Goal: Entertainment & Leisure: Consume media (video, audio)

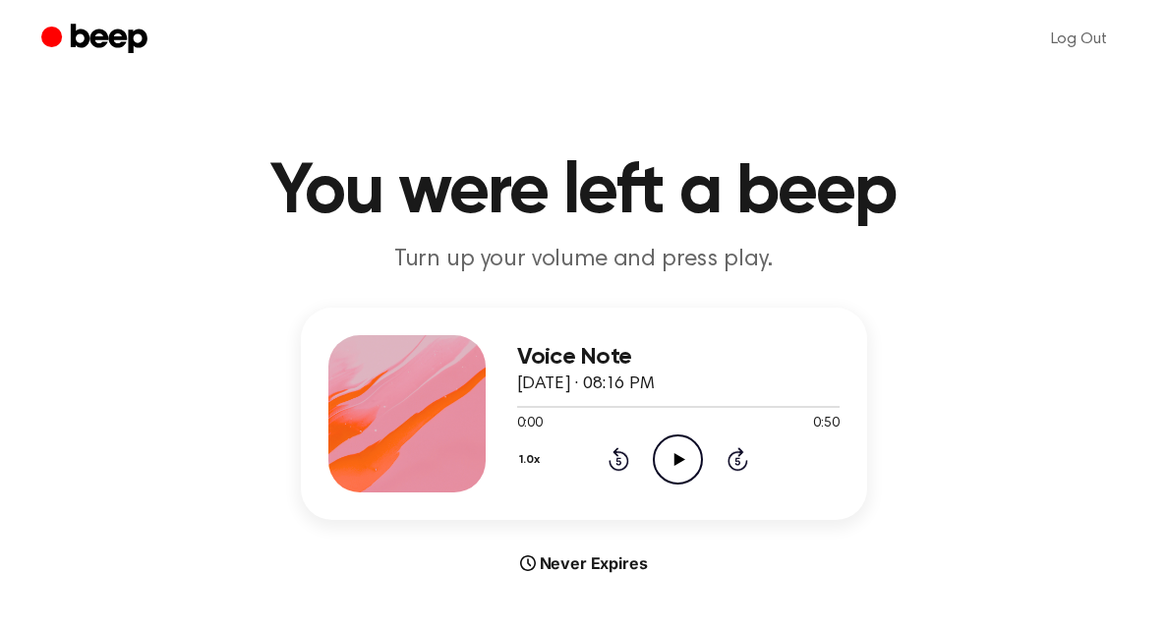
click at [665, 446] on icon "Play Audio" at bounding box center [678, 460] width 50 height 50
click at [699, 447] on circle at bounding box center [678, 460] width 48 height 48
click at [628, 462] on icon at bounding box center [619, 459] width 21 height 24
click at [616, 460] on icon at bounding box center [618, 462] width 5 height 8
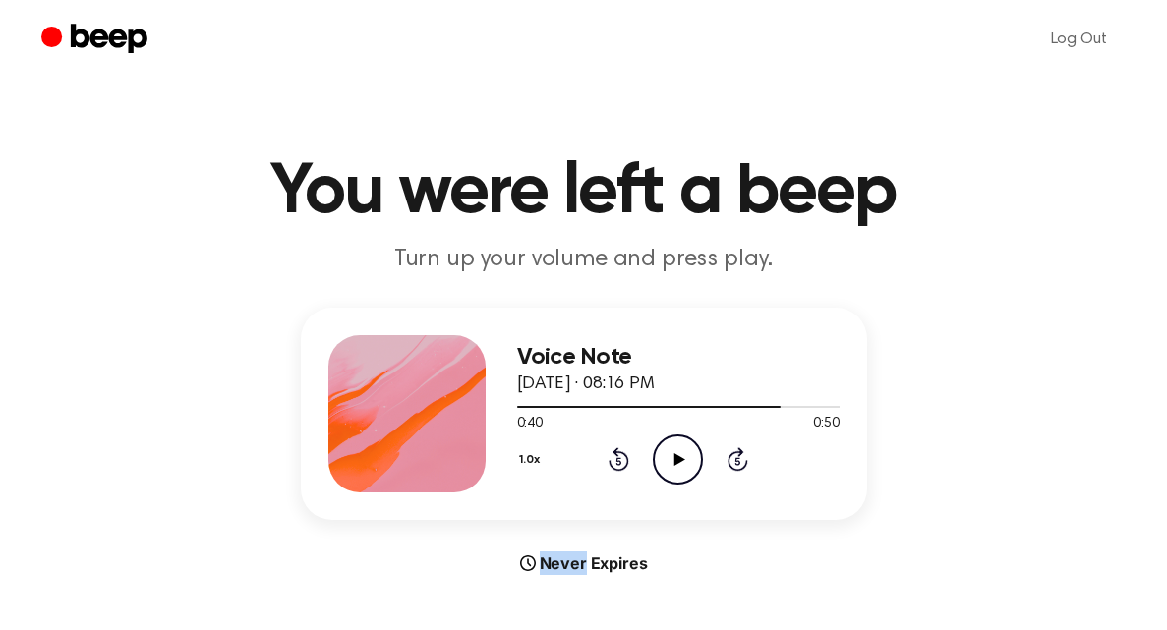
click at [616, 460] on icon at bounding box center [618, 462] width 5 height 8
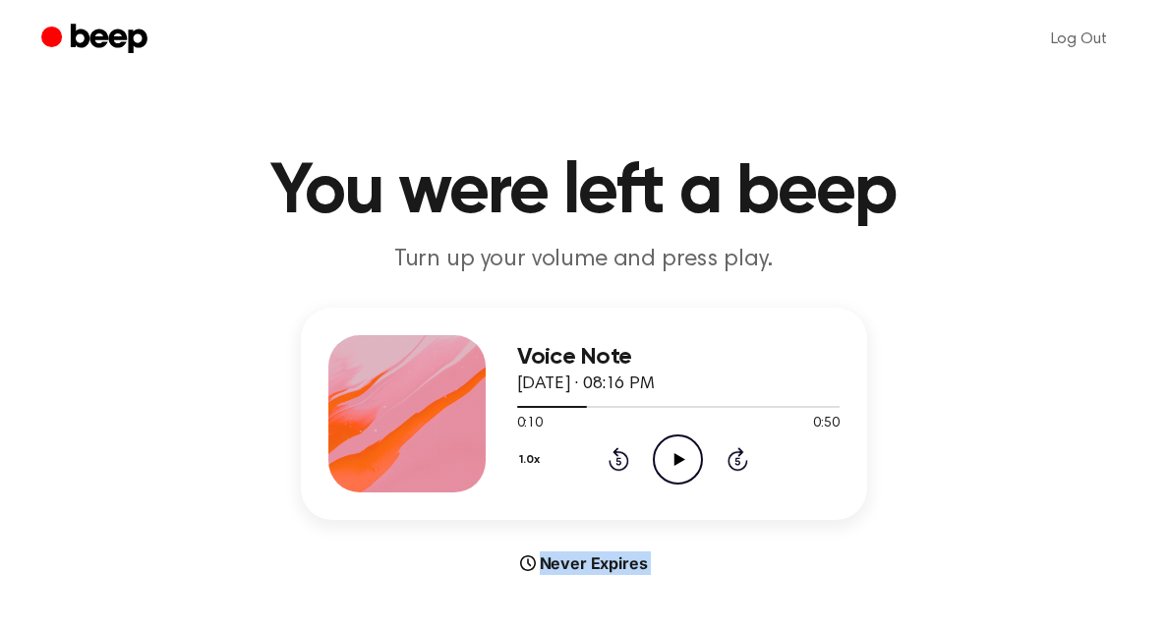
click at [616, 460] on icon at bounding box center [618, 462] width 5 height 8
click at [682, 447] on icon "Play Audio" at bounding box center [678, 460] width 50 height 50
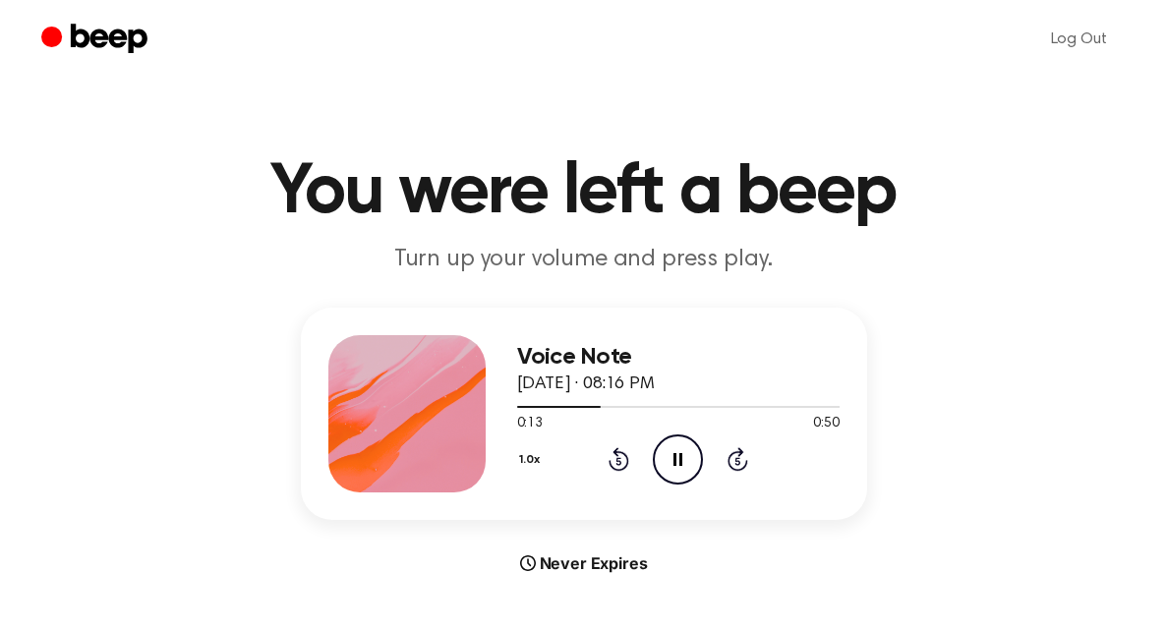
click at [671, 443] on icon "Pause Audio" at bounding box center [678, 460] width 50 height 50
click at [680, 476] on icon "Play Audio" at bounding box center [678, 460] width 50 height 50
click at [610, 469] on icon "Rewind 5 seconds" at bounding box center [619, 459] width 22 height 26
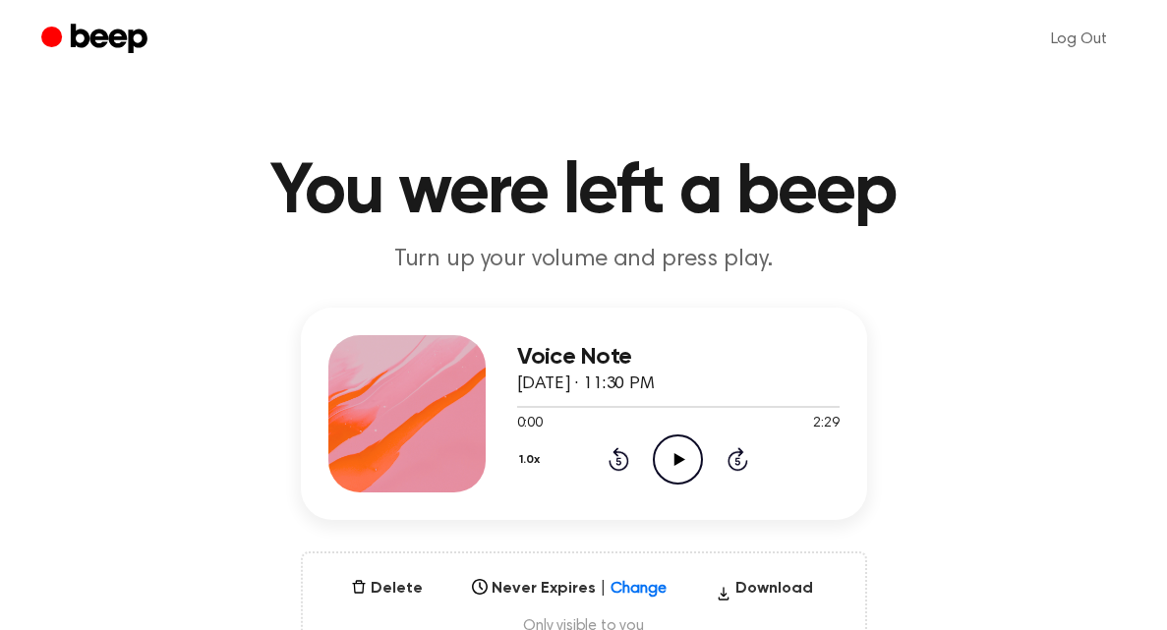
click at [674, 453] on icon at bounding box center [679, 459] width 11 height 13
drag, startPoint x: 583, startPoint y: 406, endPoint x: 507, endPoint y: 412, distance: 75.9
click at [507, 412] on div "Voice Note August 17, 2025 · 11:30 PM 0:31 2:29 Your browser does not support t…" at bounding box center [584, 414] width 566 height 212
click at [613, 455] on icon "Rewind 5 seconds" at bounding box center [619, 459] width 22 height 26
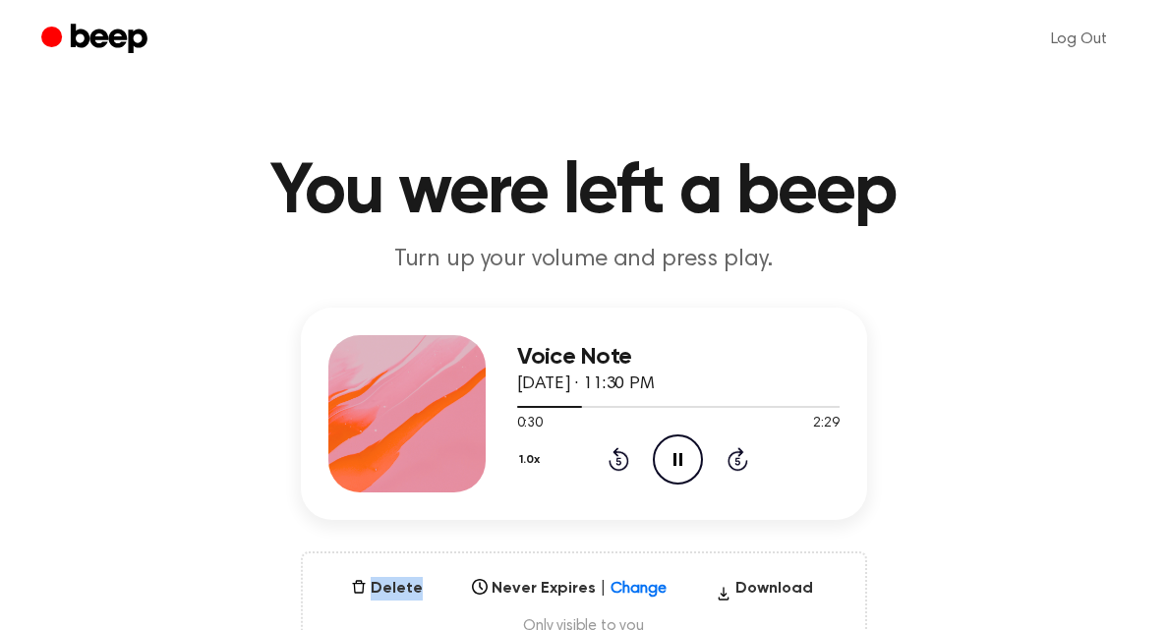
click at [613, 455] on icon "Rewind 5 seconds" at bounding box center [619, 459] width 22 height 26
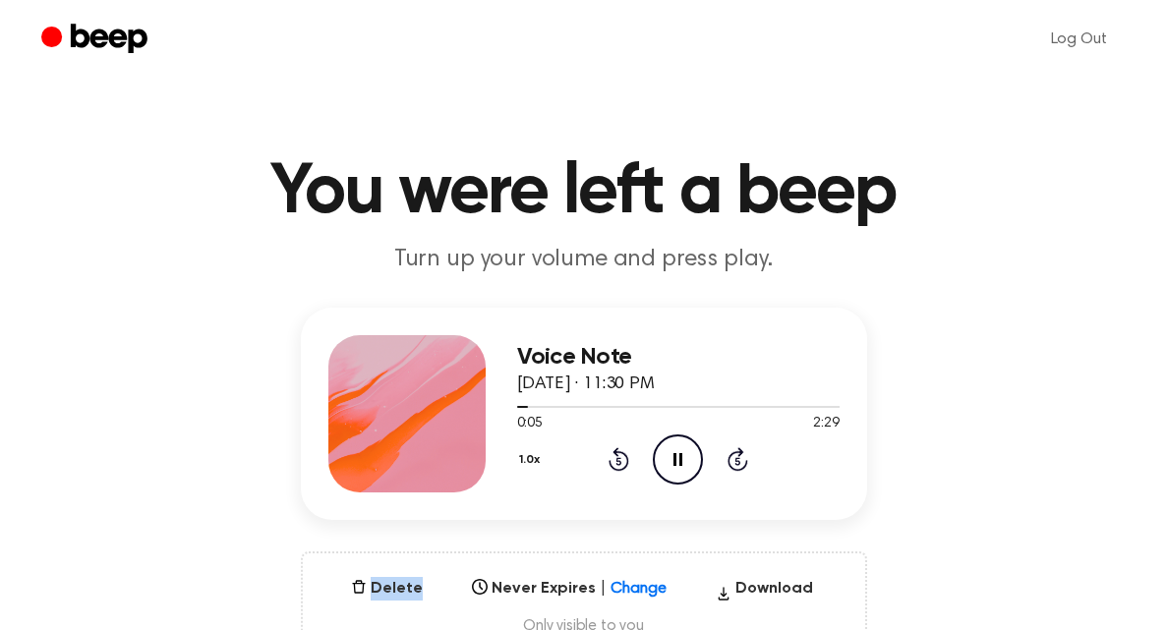
click at [613, 455] on icon "Rewind 5 seconds" at bounding box center [619, 459] width 22 height 26
click at [690, 455] on icon "Pause Audio" at bounding box center [678, 460] width 50 height 50
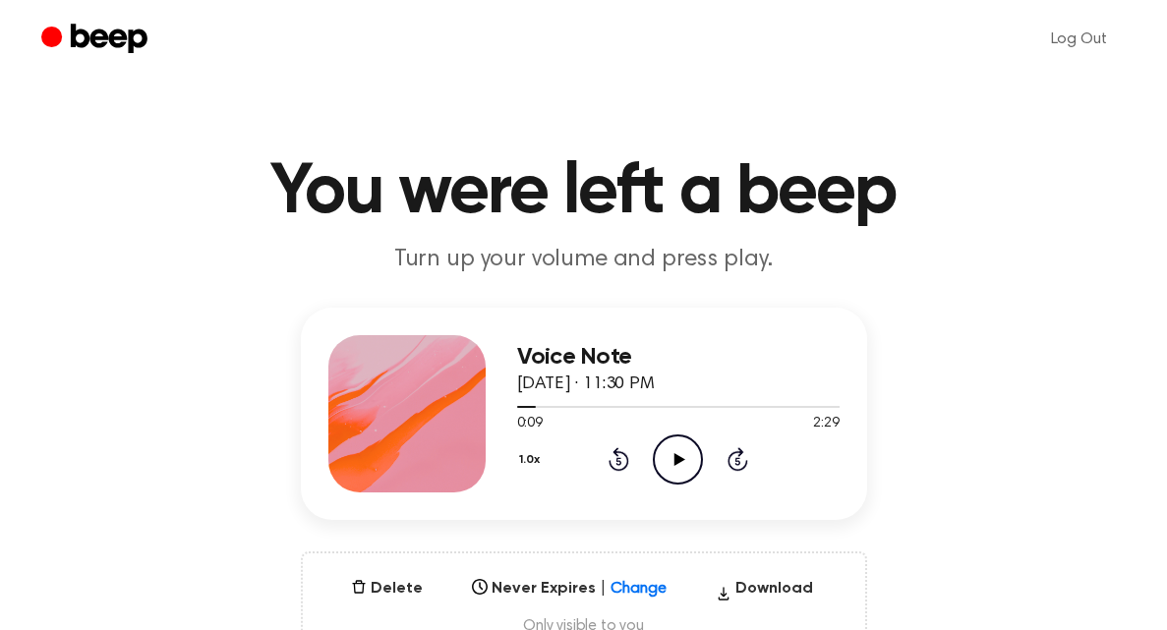
click at [613, 467] on icon at bounding box center [619, 459] width 21 height 24
click at [676, 451] on icon "Play Audio" at bounding box center [678, 460] width 50 height 50
click at [671, 476] on icon "Pause Audio" at bounding box center [678, 460] width 50 height 50
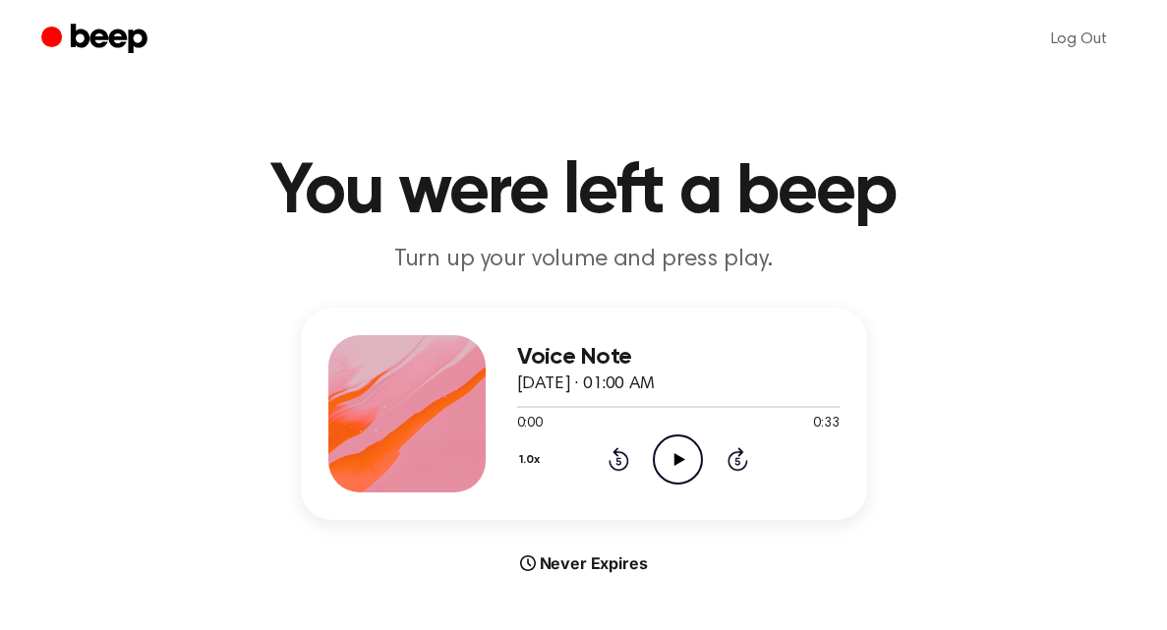
click at [685, 456] on icon "Play Audio" at bounding box center [678, 460] width 50 height 50
click at [676, 453] on icon at bounding box center [679, 459] width 11 height 13
click at [683, 454] on icon "Play Audio" at bounding box center [678, 460] width 50 height 50
click at [692, 453] on icon "Play Audio" at bounding box center [678, 460] width 50 height 50
click at [686, 464] on icon "Play Audio" at bounding box center [678, 460] width 50 height 50
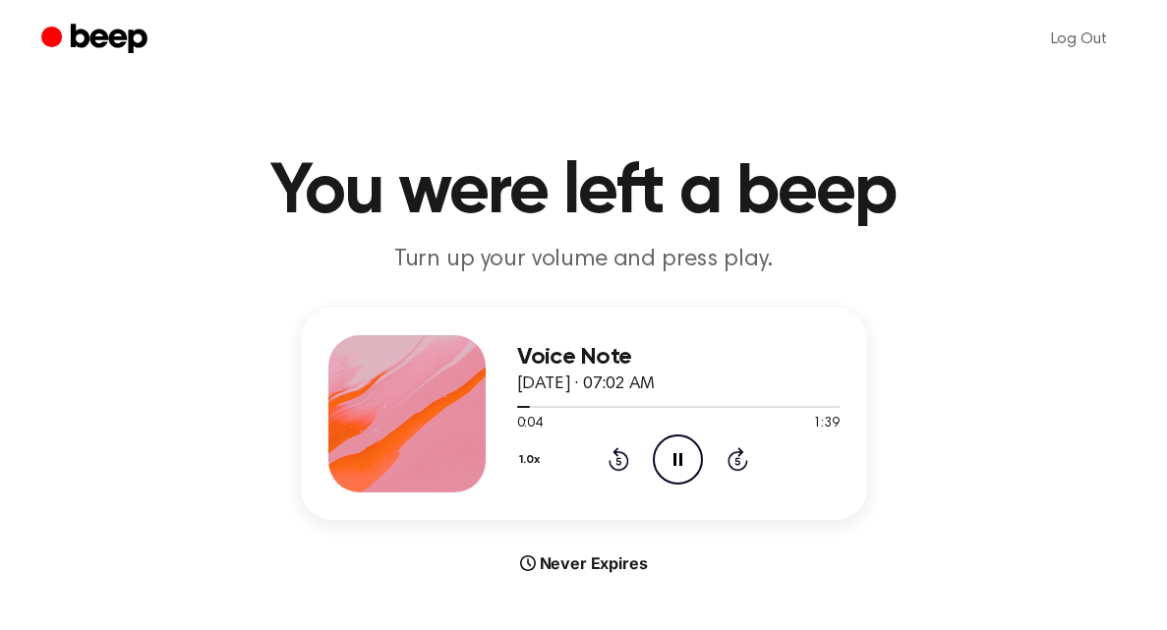
click at [609, 450] on icon "Rewind 5 seconds" at bounding box center [619, 459] width 22 height 26
click at [621, 459] on icon "Rewind 5 seconds" at bounding box center [619, 459] width 22 height 26
click at [519, 407] on div at bounding box center [678, 406] width 322 height 16
click at [668, 455] on icon "Play Audio" at bounding box center [678, 460] width 50 height 50
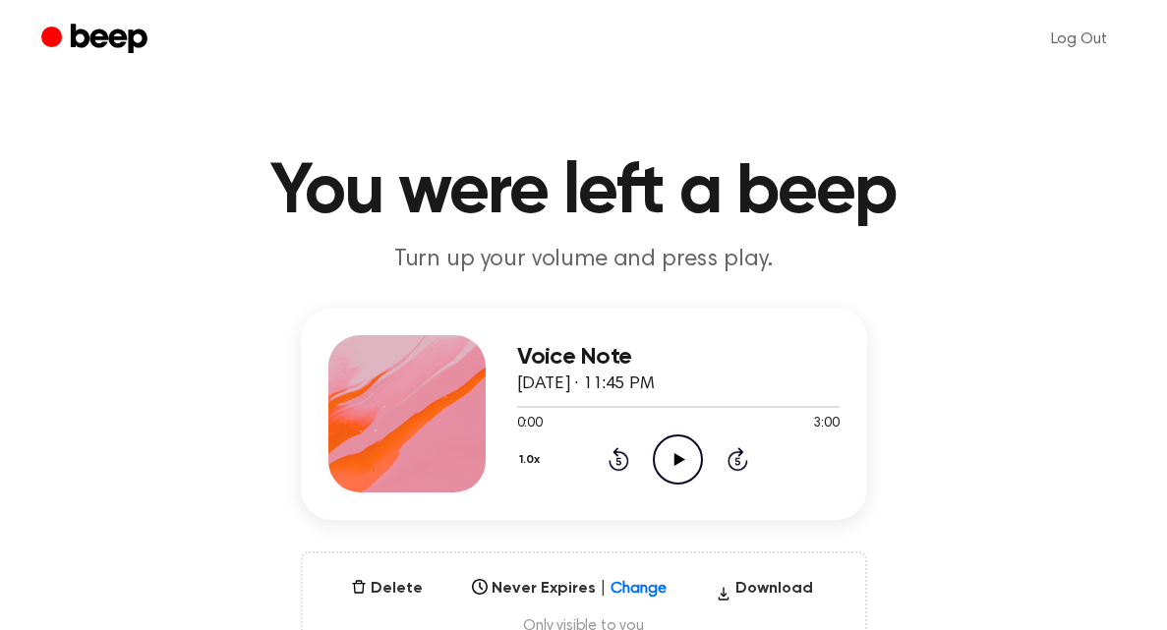
click at [678, 475] on icon "Play Audio" at bounding box center [678, 460] width 50 height 50
click at [674, 472] on icon "Play Audio" at bounding box center [678, 460] width 50 height 50
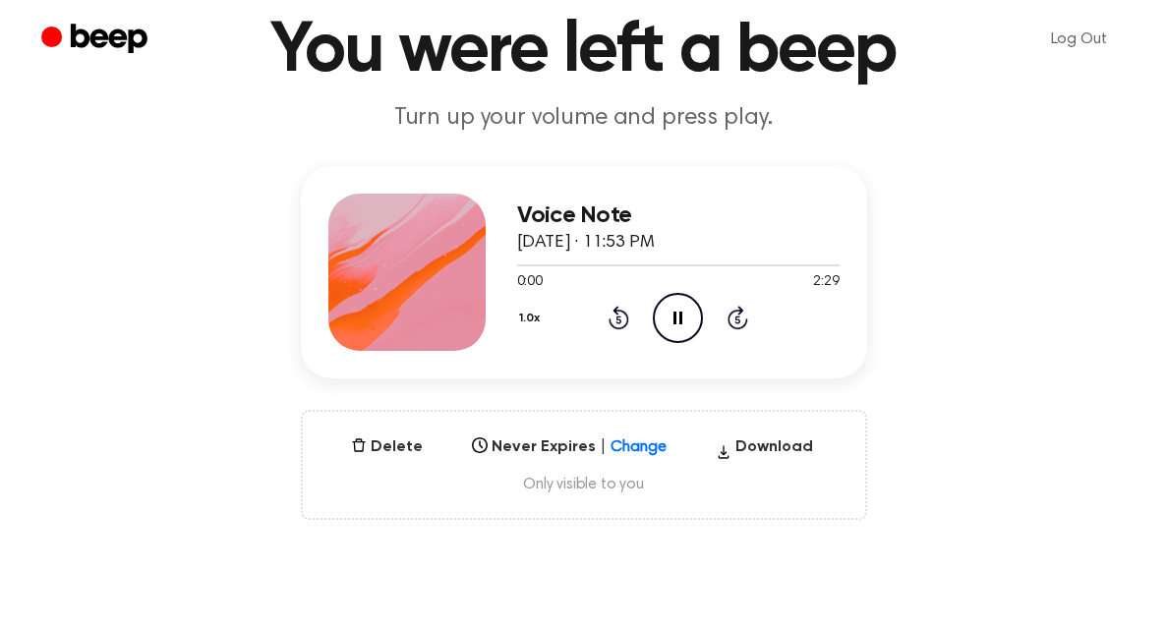
scroll to position [144, 0]
